Goal: Complete application form

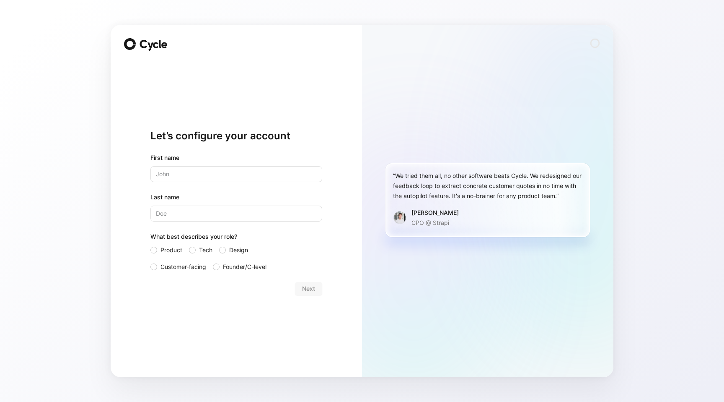
type input "B"
type input "[PERSON_NAME]"
click at [197, 251] on label "Tech" at bounding box center [200, 250] width 23 height 10
click at [189, 245] on input "Tech" at bounding box center [189, 245] width 0 height 0
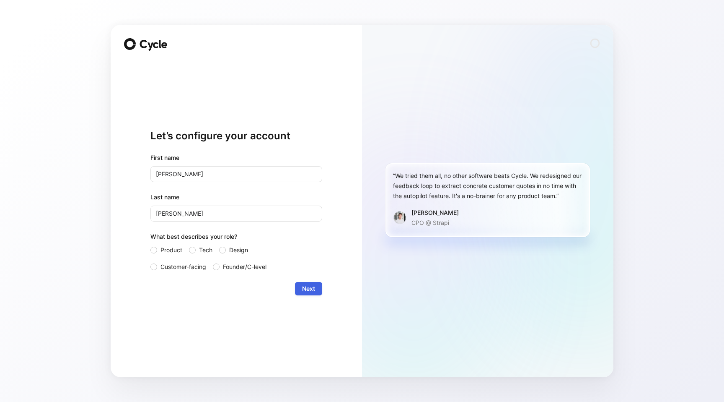
click at [301, 287] on button "Next" at bounding box center [308, 288] width 27 height 13
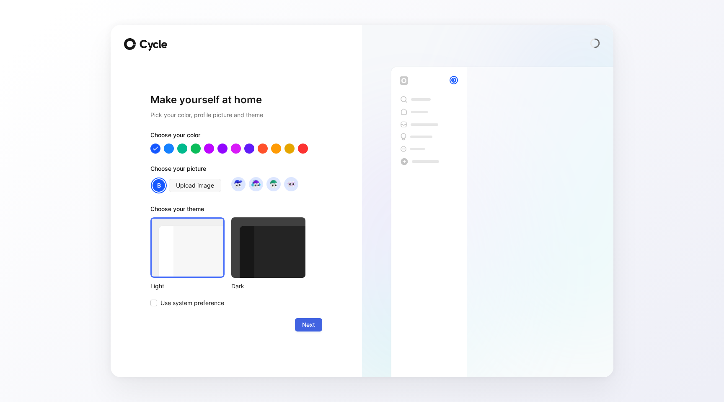
click at [307, 327] on span "Next" at bounding box center [308, 324] width 13 height 10
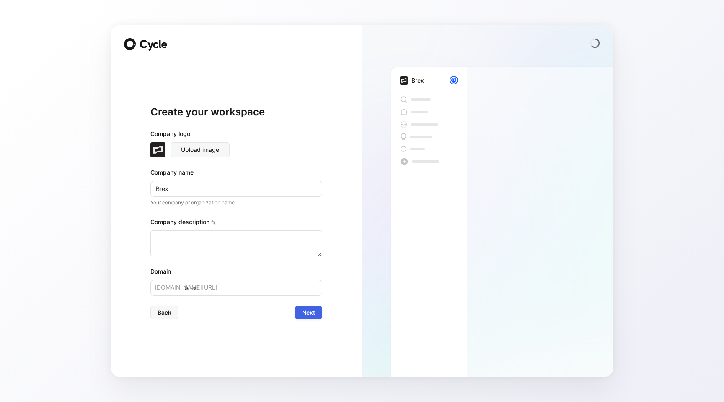
click at [307, 314] on span "Next" at bounding box center [308, 312] width 13 height 10
